Goal: Transaction & Acquisition: Purchase product/service

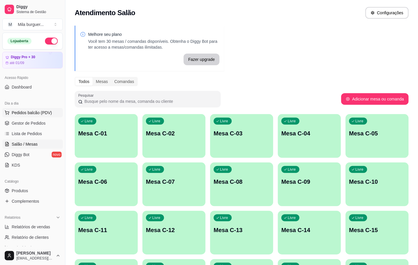
click at [36, 114] on span "Pedidos balcão (PDV)" at bounding box center [32, 113] width 40 height 6
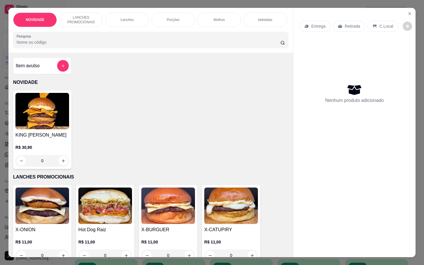
scroll to position [88, 0]
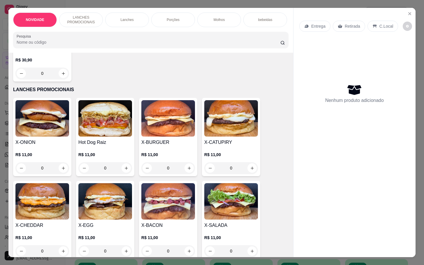
click at [40, 208] on img at bounding box center [42, 201] width 54 height 36
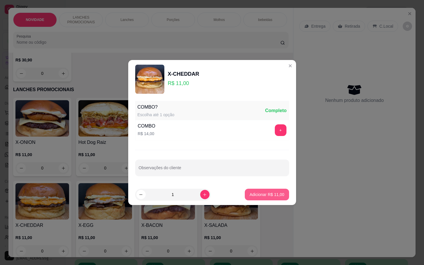
click at [267, 198] on button "Adicionar R$ 11,00" at bounding box center [267, 195] width 44 height 12
type input "1"
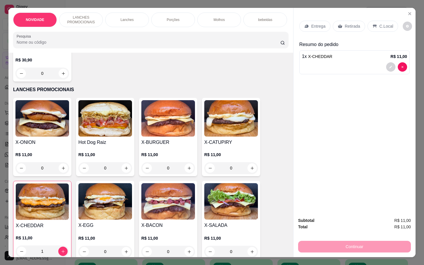
click at [345, 23] on p "Retirada" at bounding box center [352, 26] width 15 height 6
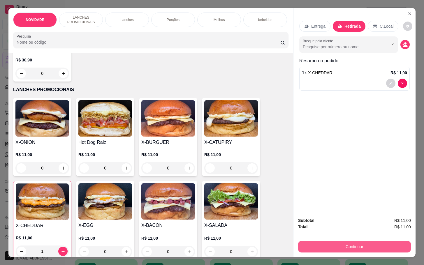
click at [360, 247] on button "Continuar" at bounding box center [354, 247] width 113 height 12
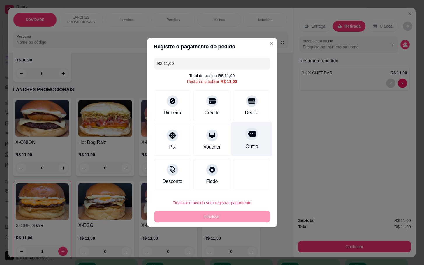
click at [255, 140] on div "Outro" at bounding box center [251, 139] width 41 height 34
type input "R$ 0,00"
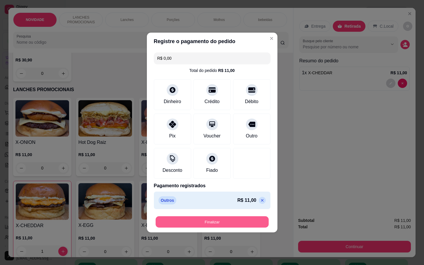
click at [244, 225] on button "Finalizar" at bounding box center [212, 222] width 113 height 11
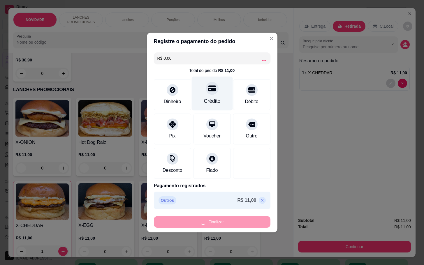
type input "0"
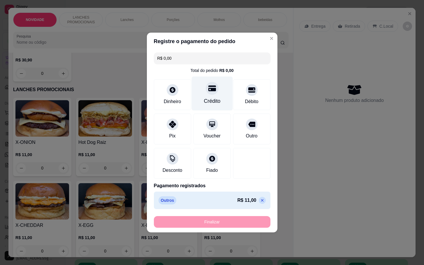
type input "-R$ 11,00"
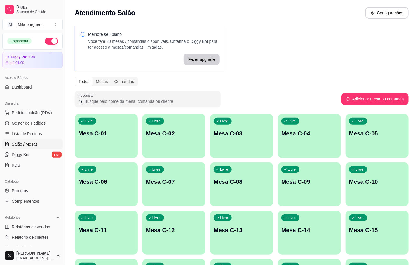
click at [372, 46] on div "Melhore seu plano Você tem 30 mesas / comandas disponíveis. Obtenha o Diggy Bot…" at bounding box center [241, 263] width 352 height 482
click at [52, 113] on button "Pedidos balcão (PDV)" at bounding box center [32, 112] width 60 height 9
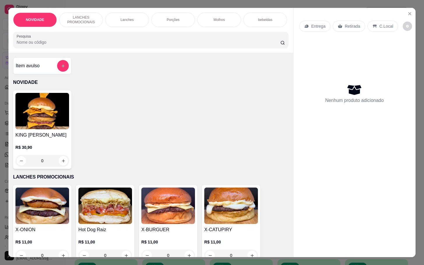
click at [156, 214] on img at bounding box center [168, 206] width 54 height 36
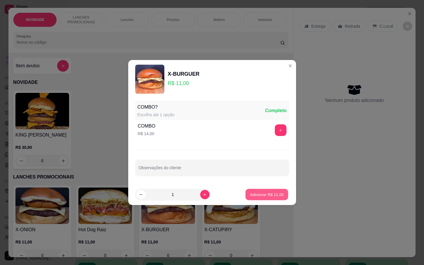
click at [251, 198] on button "Adicionar R$ 11,00" at bounding box center [267, 194] width 43 height 11
type input "1"
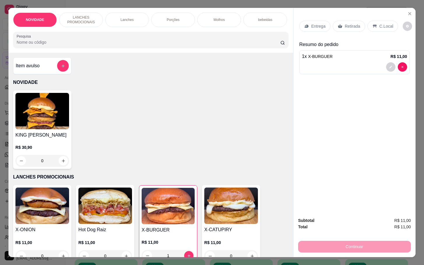
click at [251, 198] on img at bounding box center [231, 206] width 54 height 36
click at [57, 69] on button "add-separate-item" at bounding box center [63, 66] width 12 height 12
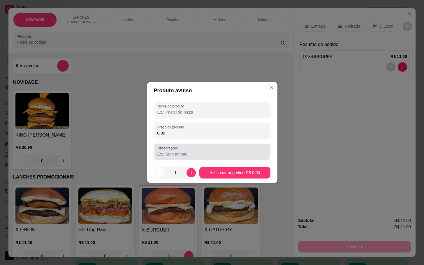
click at [193, 132] on input "0,00" at bounding box center [213, 133] width 110 height 6
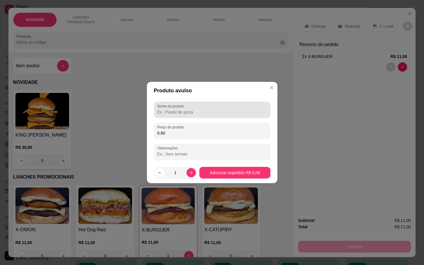
type input "8,00"
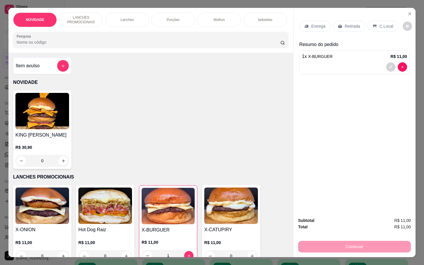
click at [45, 60] on div "Item avulso NOVIDADE KING MILA R$ 30,90 0 LANCHES PROMOCIONAIS X-ONION R$ 11,00…" at bounding box center [150, 155] width 285 height 204
click at [46, 65] on div "Item avulso" at bounding box center [42, 66] width 53 height 12
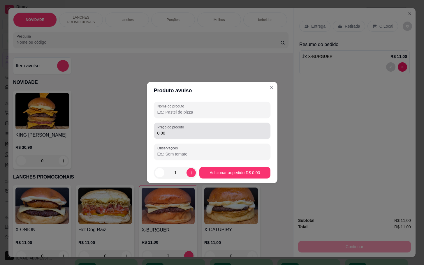
click at [223, 127] on div "0,00" at bounding box center [213, 131] width 110 height 12
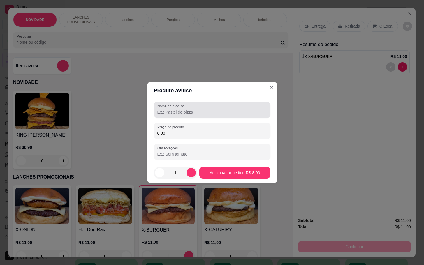
type input "8,00"
click at [244, 112] on input "Nome do produto" at bounding box center [213, 112] width 110 height 6
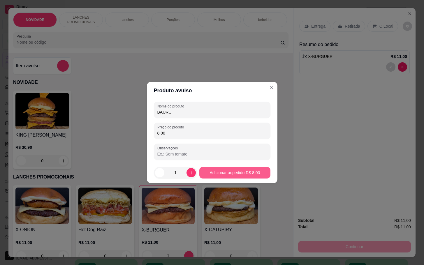
type input "BAURU"
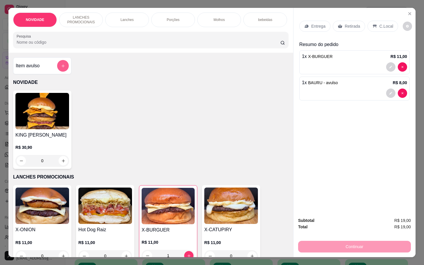
click at [59, 65] on button "add-separate-item" at bounding box center [63, 66] width 12 height 12
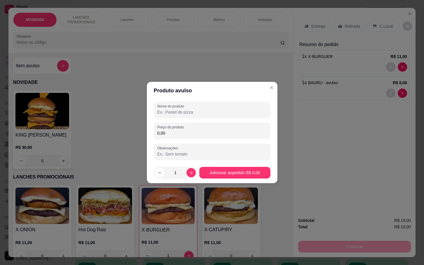
click at [230, 142] on div "Nome do produto Preço do produto 0,00 Observações" at bounding box center [212, 131] width 117 height 58
click at [229, 139] on div "Nome do produto Preço do produto 0,00 Observações" at bounding box center [212, 131] width 117 height 58
click at [238, 134] on input "0,00" at bounding box center [213, 133] width 110 height 6
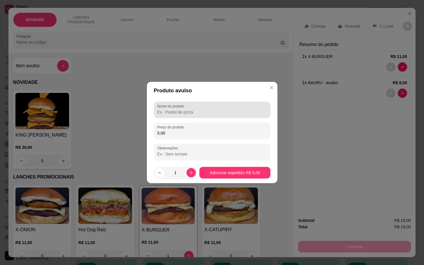
type input "5,00"
click at [221, 110] on input "Nome do produto" at bounding box center [213, 112] width 110 height 6
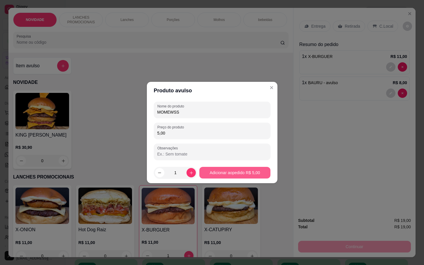
type input "MOMEWSS"
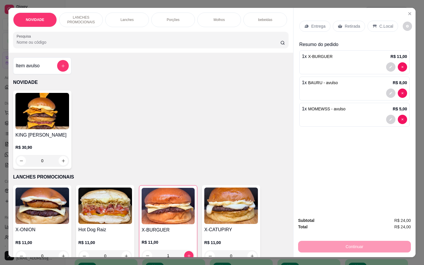
click at [363, 21] on div "Entrega Retirada C.Local" at bounding box center [349, 26] width 99 height 11
click at [356, 23] on p "Retirada" at bounding box center [352, 26] width 15 height 6
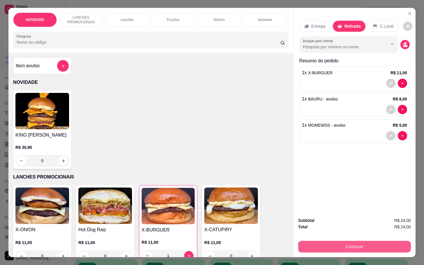
click at [347, 245] on button "Continuar" at bounding box center [354, 247] width 113 height 12
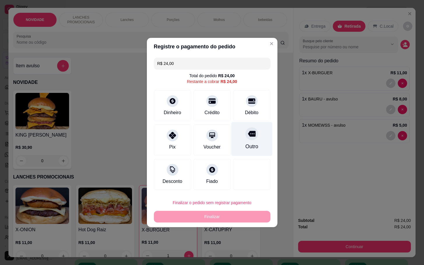
click at [251, 130] on div "Outro" at bounding box center [251, 139] width 41 height 34
type input "R$ 0,00"
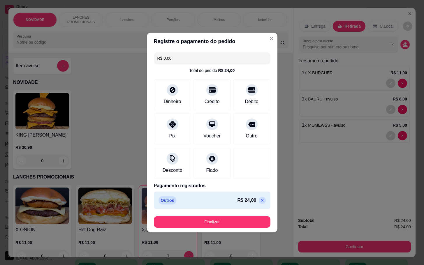
click at [221, 216] on footer "Finalizar" at bounding box center [212, 222] width 131 height 21
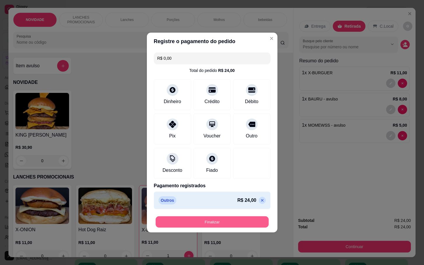
click at [221, 217] on button "Finalizar" at bounding box center [212, 222] width 113 height 11
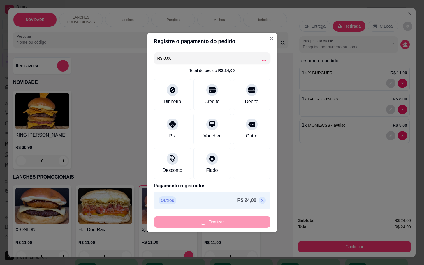
type input "0"
type input "-R$ 24,00"
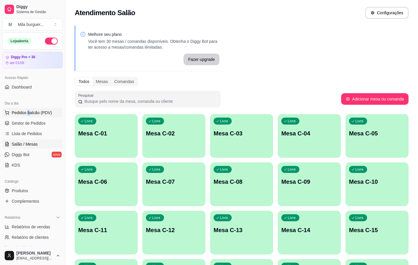
drag, startPoint x: 28, startPoint y: 118, endPoint x: 29, endPoint y: 115, distance: 3.3
click at [29, 117] on ul "Pedidos balcão (PDV) Gestor de Pedidos Lista de Pedidos Salão / Mesas Diggy Bot…" at bounding box center [32, 139] width 60 height 62
click at [29, 115] on span "Pedidos balcão (PDV)" at bounding box center [32, 113] width 40 height 6
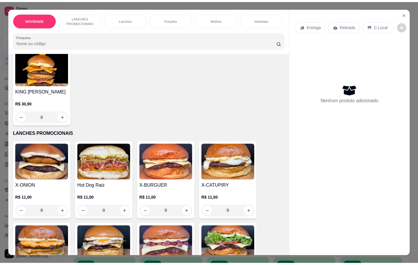
scroll to position [88, 0]
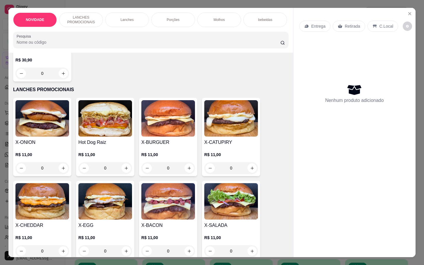
click at [181, 216] on img at bounding box center [168, 201] width 54 height 36
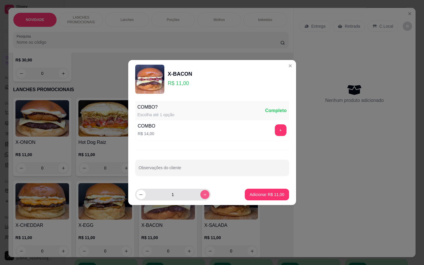
click at [200, 196] on button "increase-product-quantity" at bounding box center [204, 194] width 9 height 9
click at [203, 196] on icon "increase-product-quantity" at bounding box center [205, 195] width 4 height 4
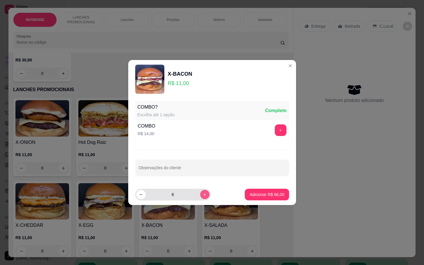
click at [203, 196] on icon "increase-product-quantity" at bounding box center [205, 195] width 4 height 4
type input "7"
click at [250, 194] on p "Adicionar R$ 77,00" at bounding box center [267, 195] width 35 height 6
type input "7"
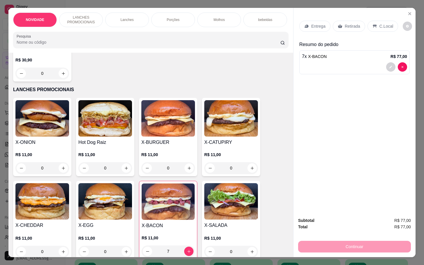
click at [346, 23] on p "Retirada" at bounding box center [352, 26] width 15 height 6
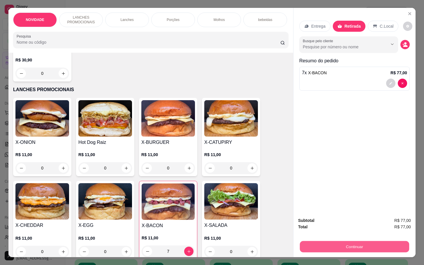
click at [369, 245] on button "Continuar" at bounding box center [354, 246] width 109 height 11
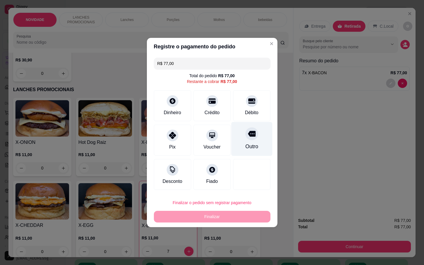
click at [254, 142] on div "Outro" at bounding box center [251, 139] width 41 height 34
type input "R$ 0,00"
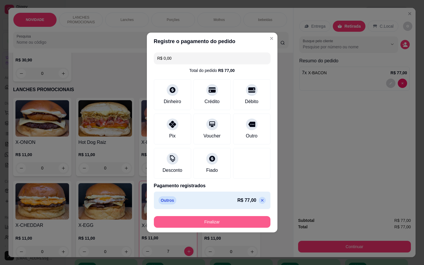
click at [217, 227] on button "Finalizar" at bounding box center [212, 222] width 117 height 12
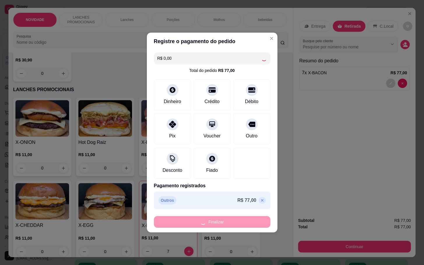
type input "0"
type input "-R$ 77,00"
